Goal: Information Seeking & Learning: Learn about a topic

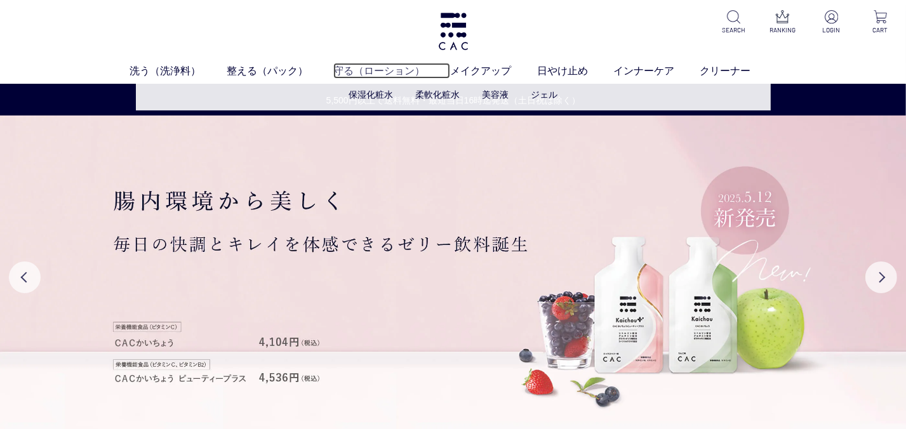
click at [343, 69] on link "守る（ローション）" at bounding box center [391, 70] width 117 height 15
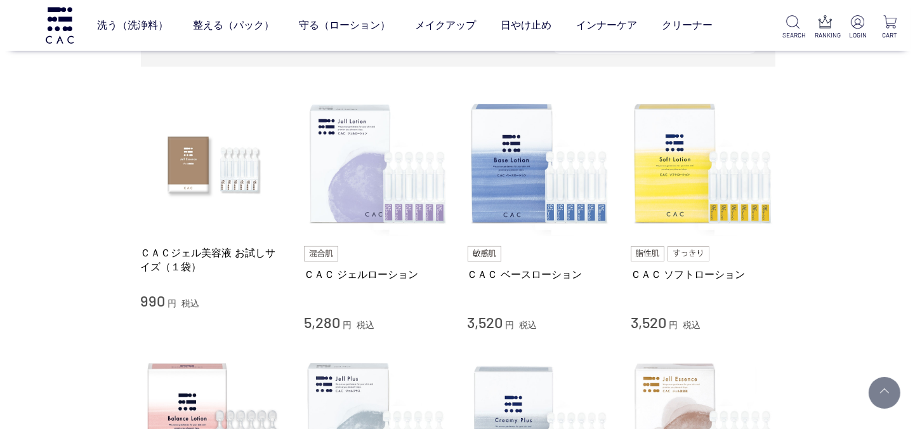
scroll to position [222, 0]
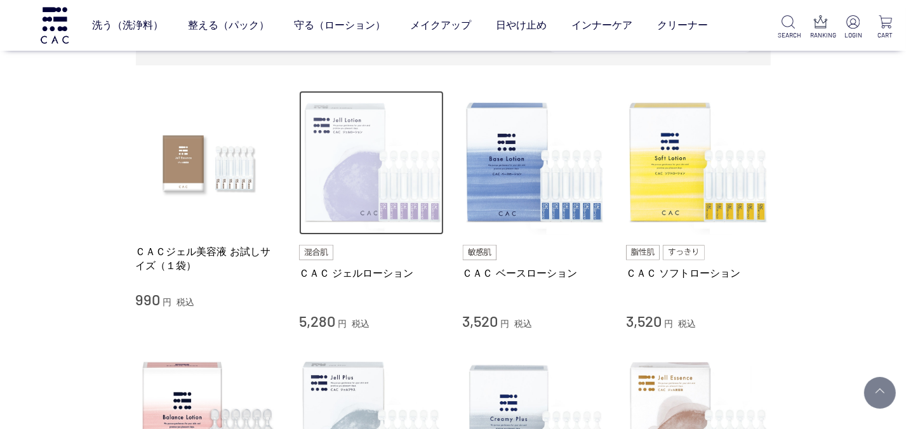
click at [360, 201] on img at bounding box center [371, 163] width 145 height 145
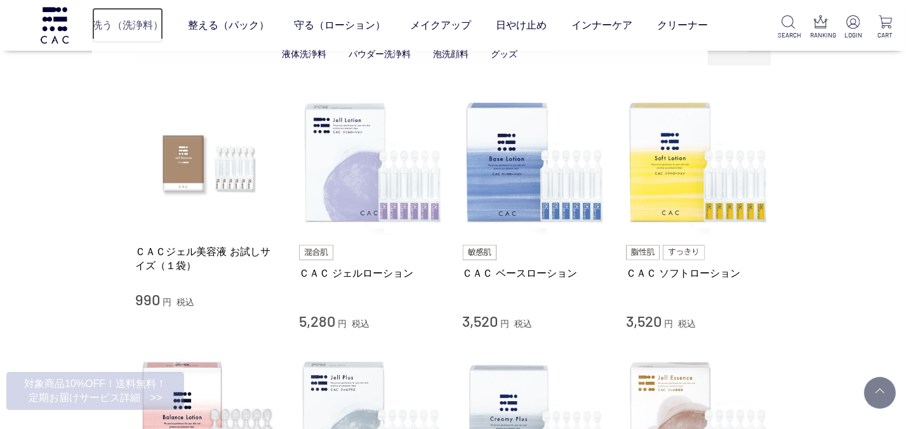
click at [121, 25] on link "洗う（洗浄料）" at bounding box center [127, 26] width 71 height 36
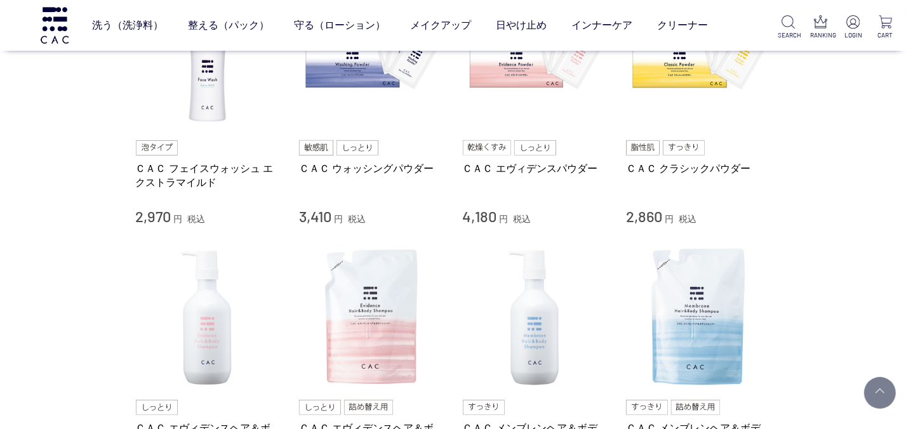
scroll to position [348, 0]
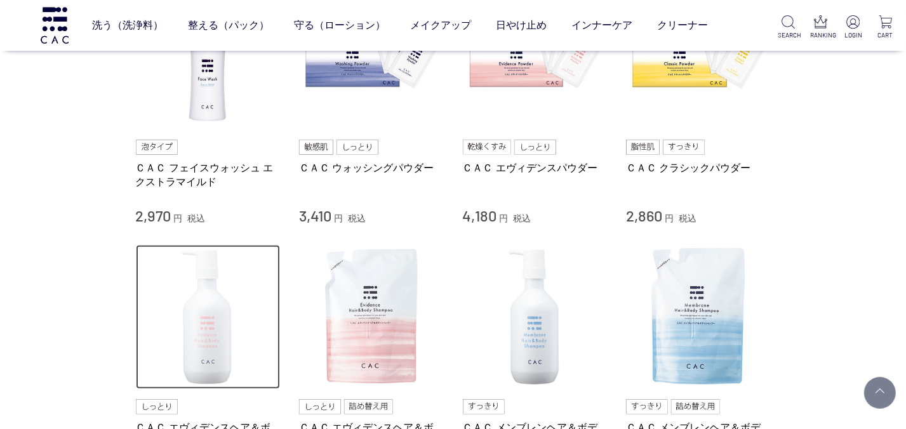
click at [214, 336] on img at bounding box center [208, 317] width 145 height 145
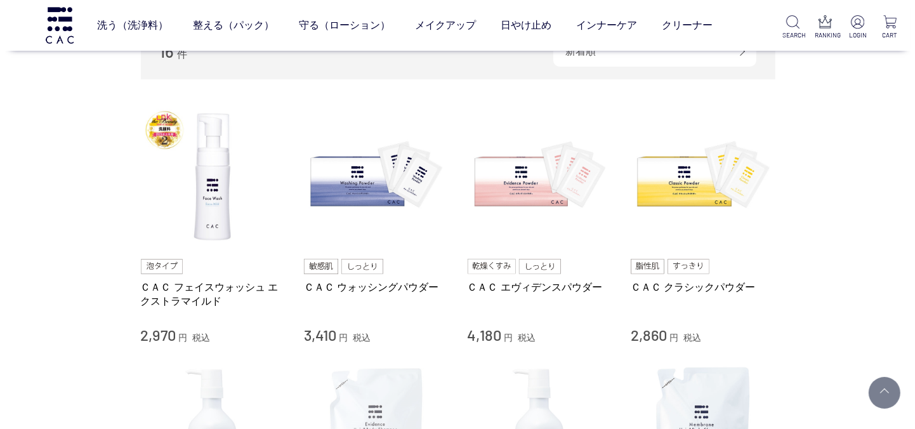
scroll to position [228, 0]
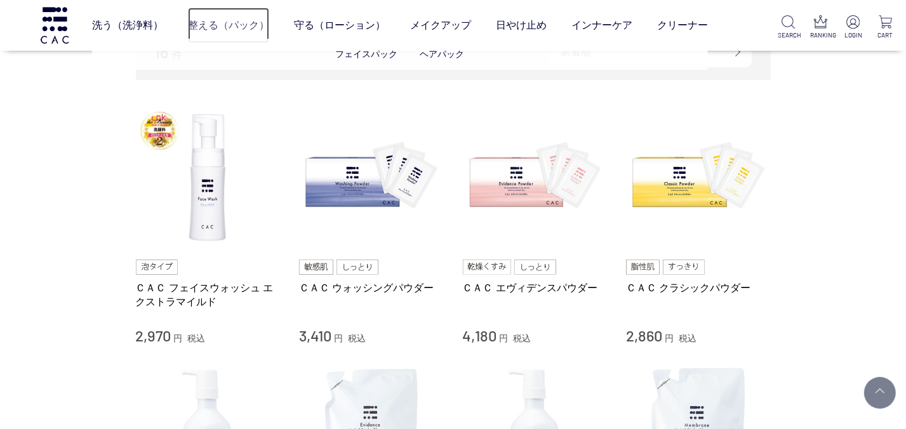
click at [200, 33] on link "整える（パック）" at bounding box center [228, 26] width 81 height 36
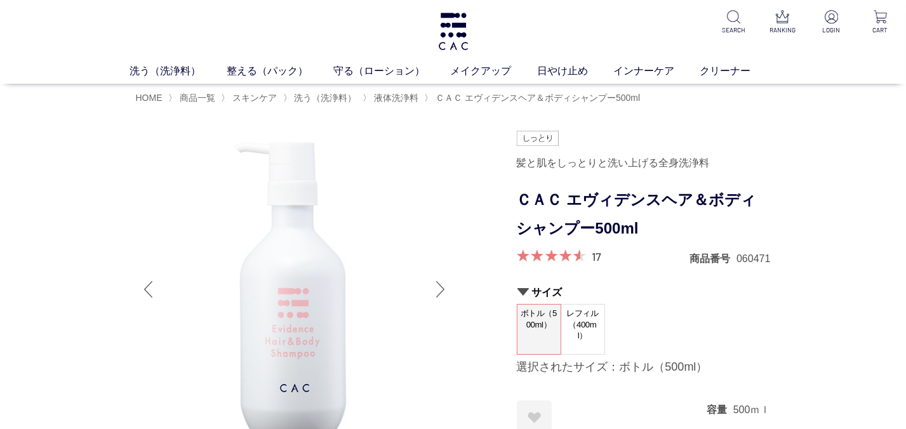
click at [439, 288] on div at bounding box center [440, 289] width 25 height 51
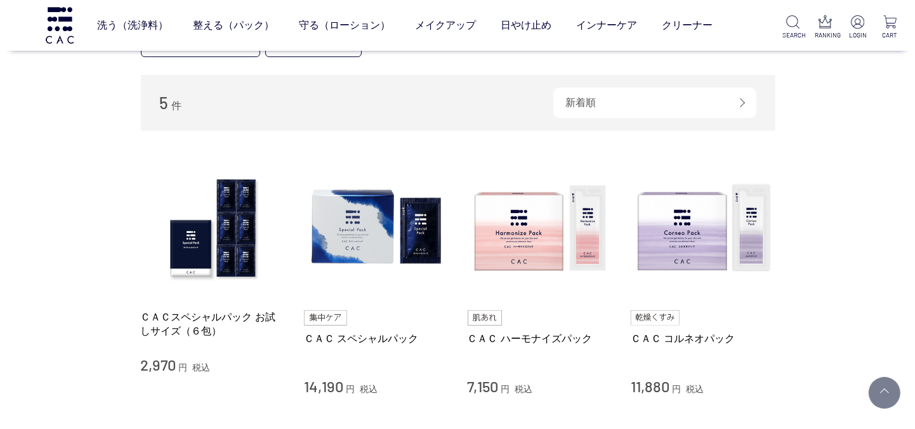
scroll to position [175, 0]
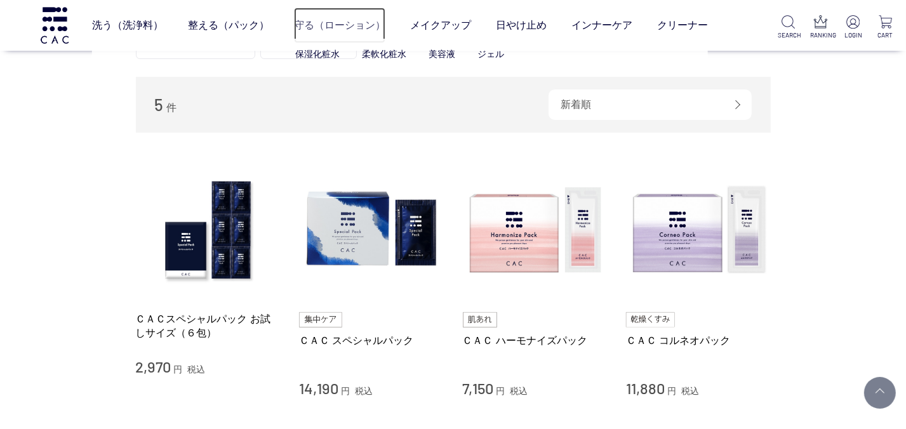
click at [324, 30] on link "守る（ローション）" at bounding box center [339, 26] width 91 height 36
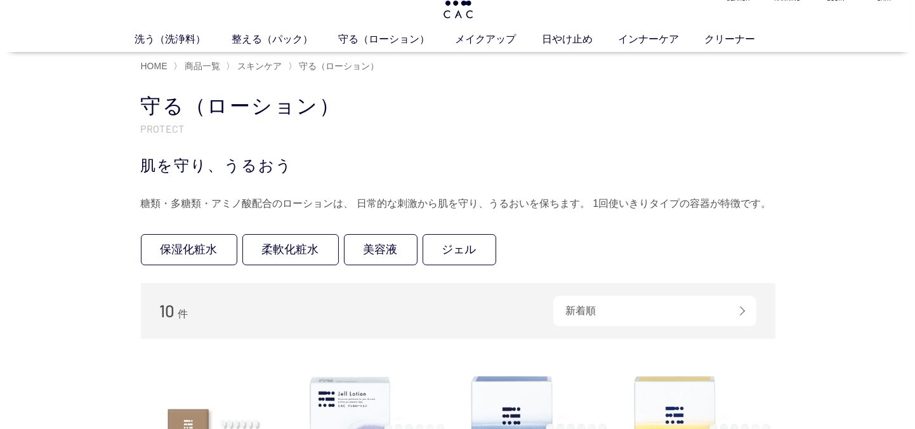
scroll to position [20, 0]
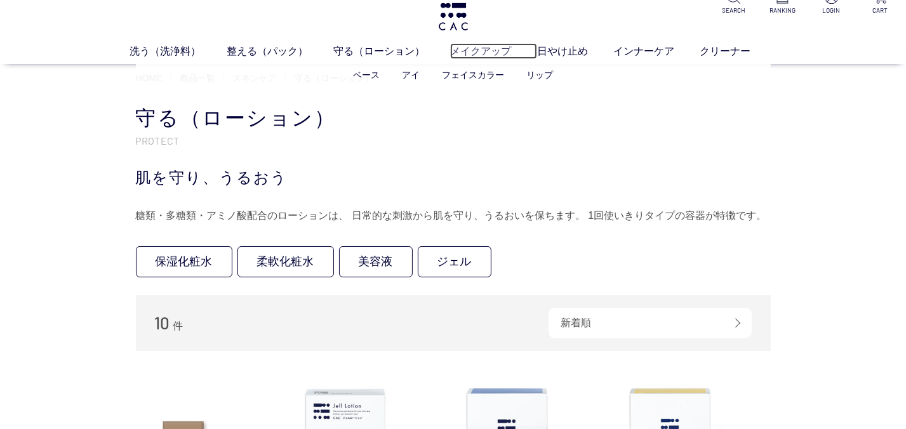
click at [485, 50] on link "メイクアップ" at bounding box center [493, 50] width 86 height 15
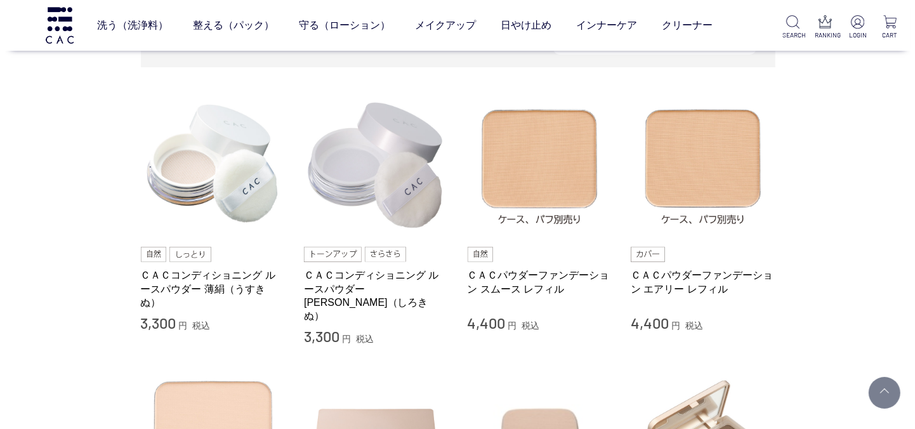
scroll to position [255, 0]
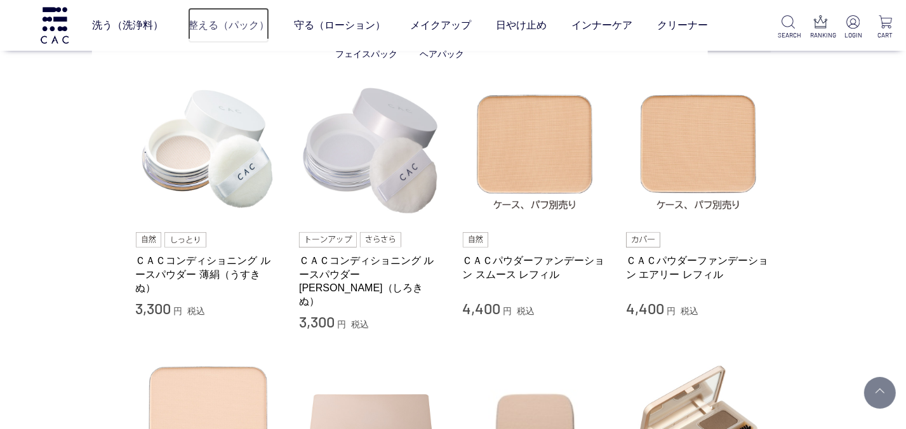
click at [222, 23] on link "整える（パック）" at bounding box center [228, 26] width 81 height 36
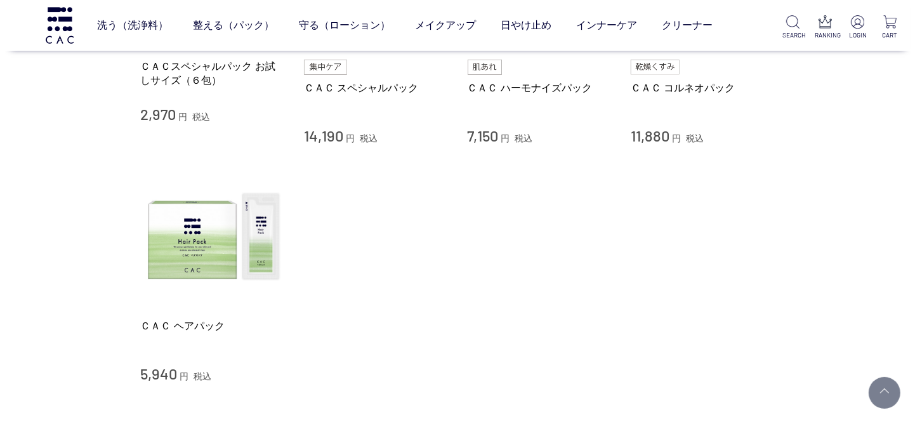
scroll to position [444, 0]
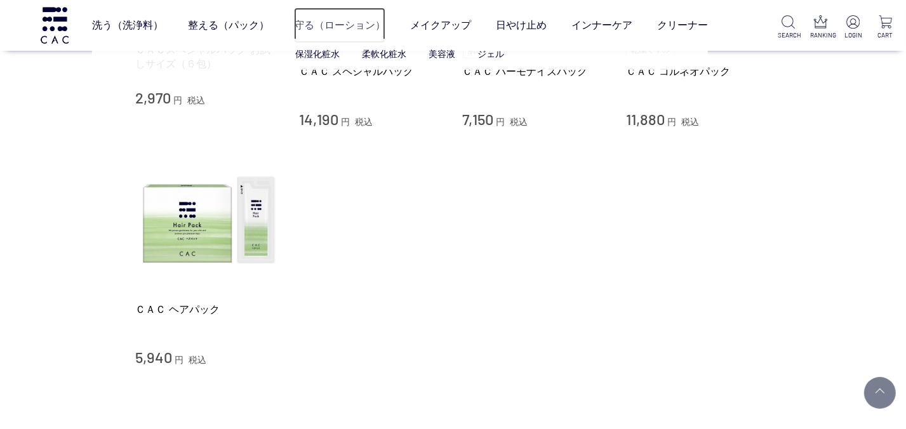
click at [342, 20] on link "守る（ローション）" at bounding box center [339, 26] width 91 height 36
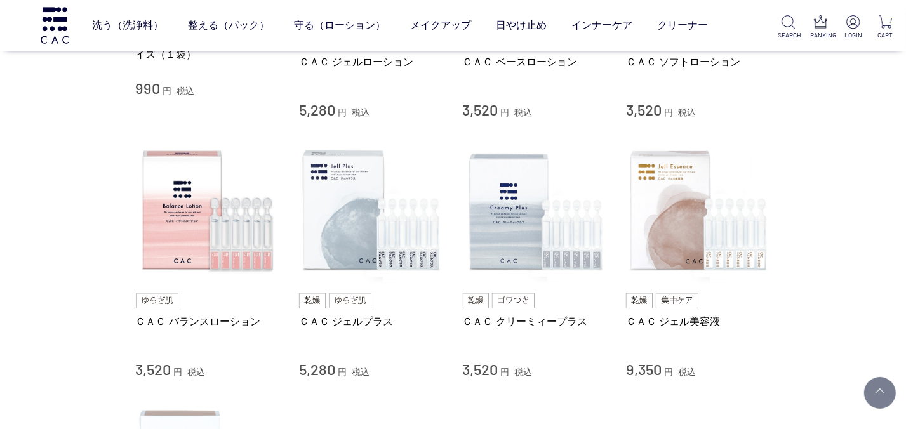
scroll to position [441, 0]
